Goal: Entertainment & Leisure: Browse casually

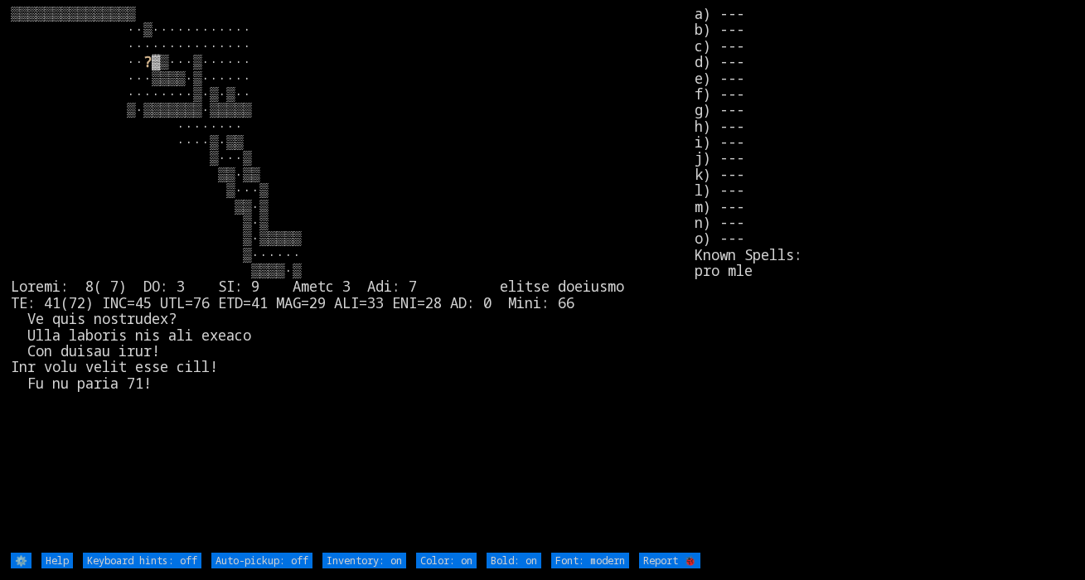
type off "Auto-pickup: on"
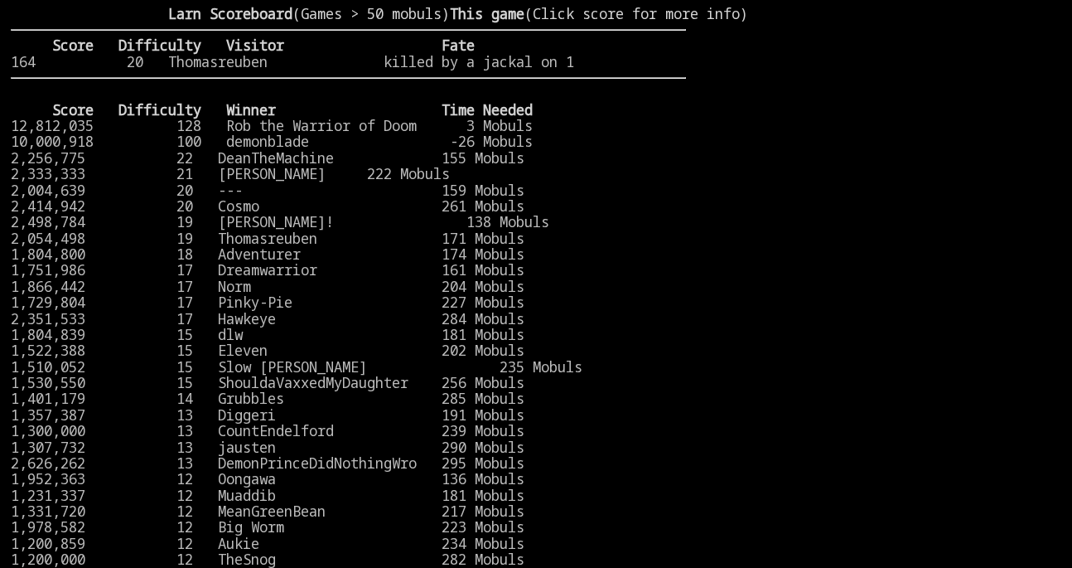
click at [674, 230] on larn "Larn Scoreboard (Games > 50 mobuls) This game (Click score for more info) Score…" at bounding box center [348, 273] width 675 height 534
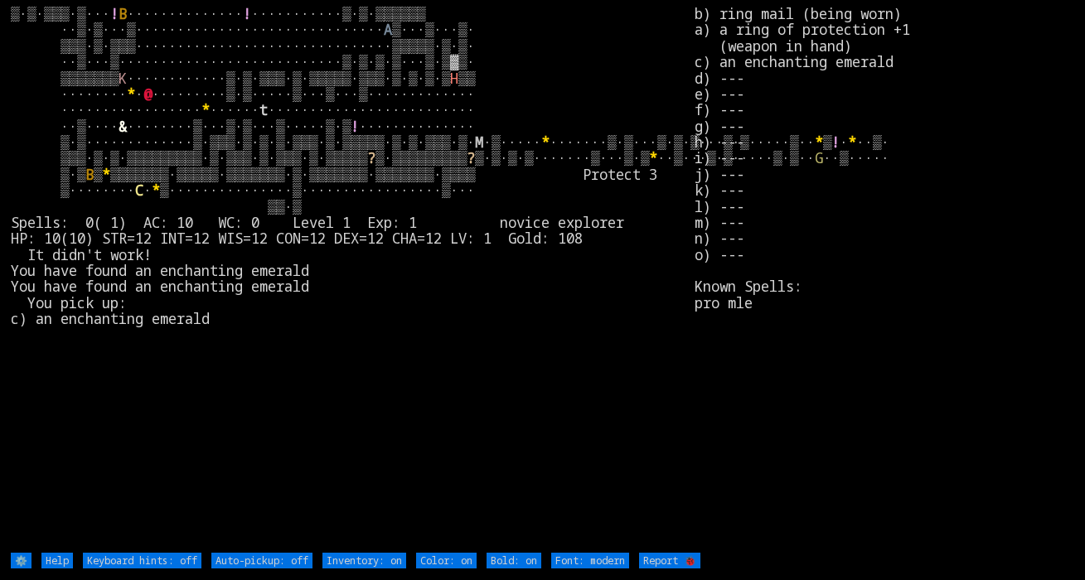
type off "Auto-pickup: on"
